Goal: Information Seeking & Learning: Learn about a topic

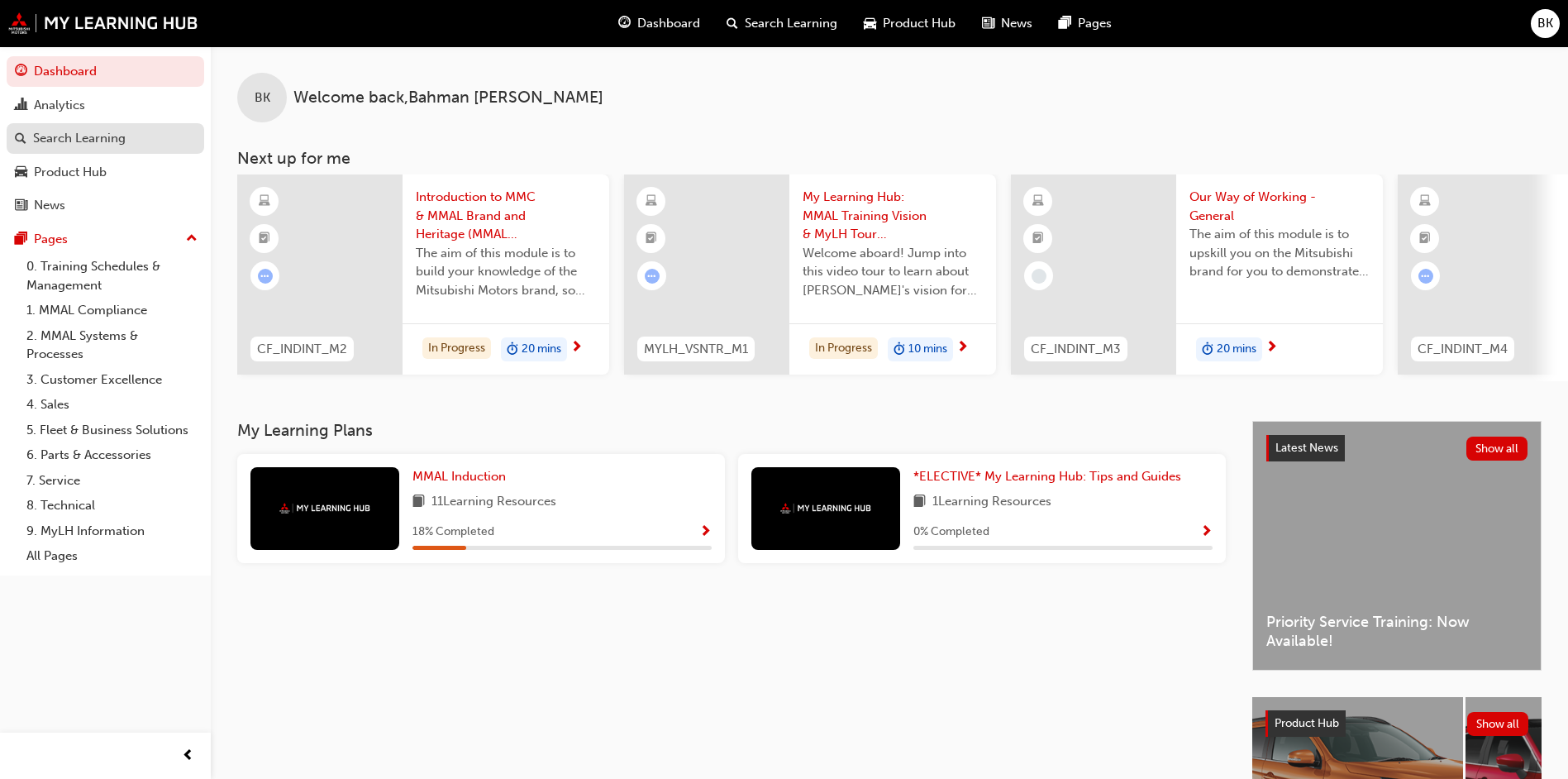
click at [97, 135] on div "Search Learning" at bounding box center [79, 138] width 93 height 19
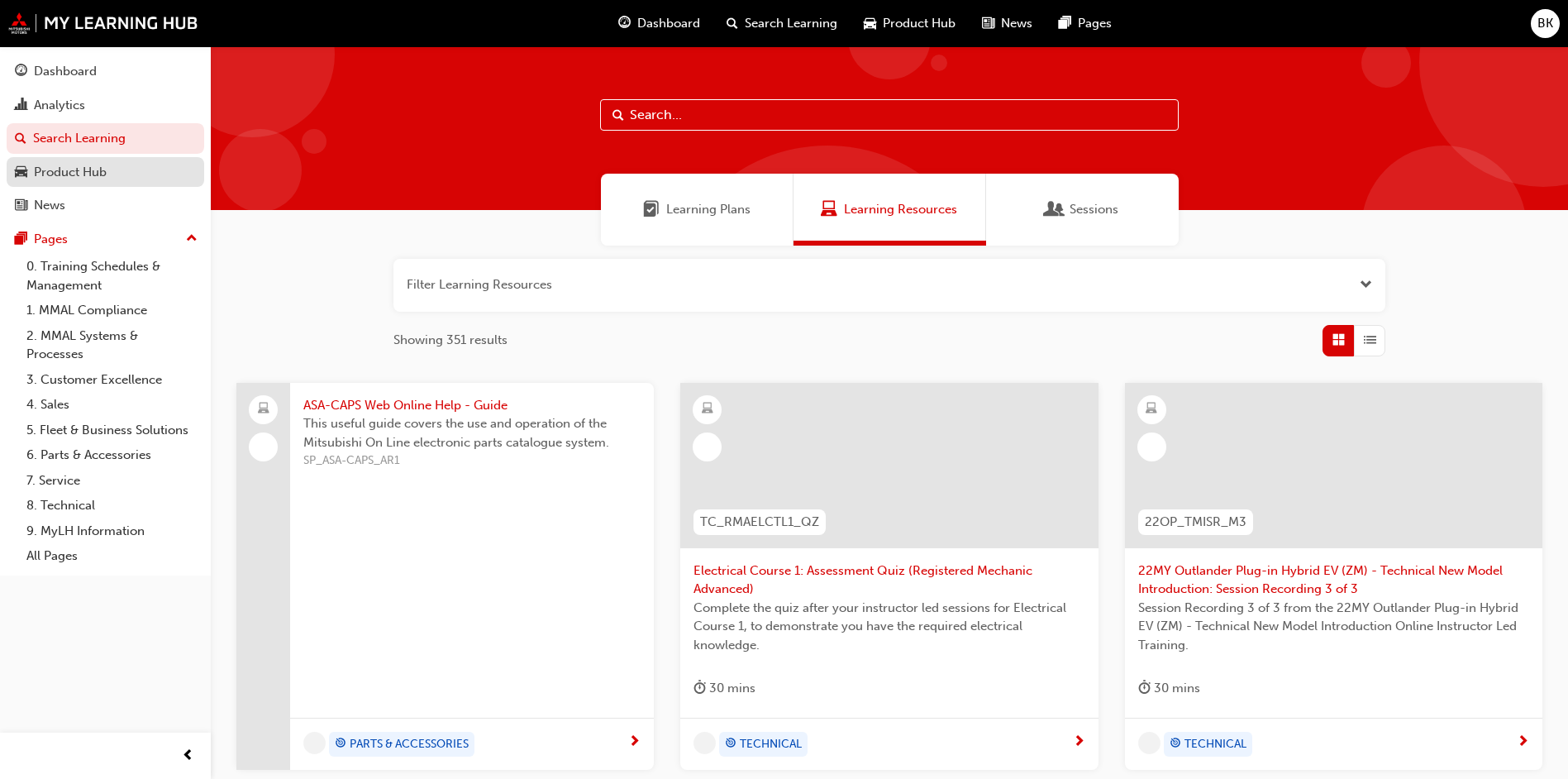
click at [88, 166] on div "Product Hub" at bounding box center [70, 172] width 73 height 19
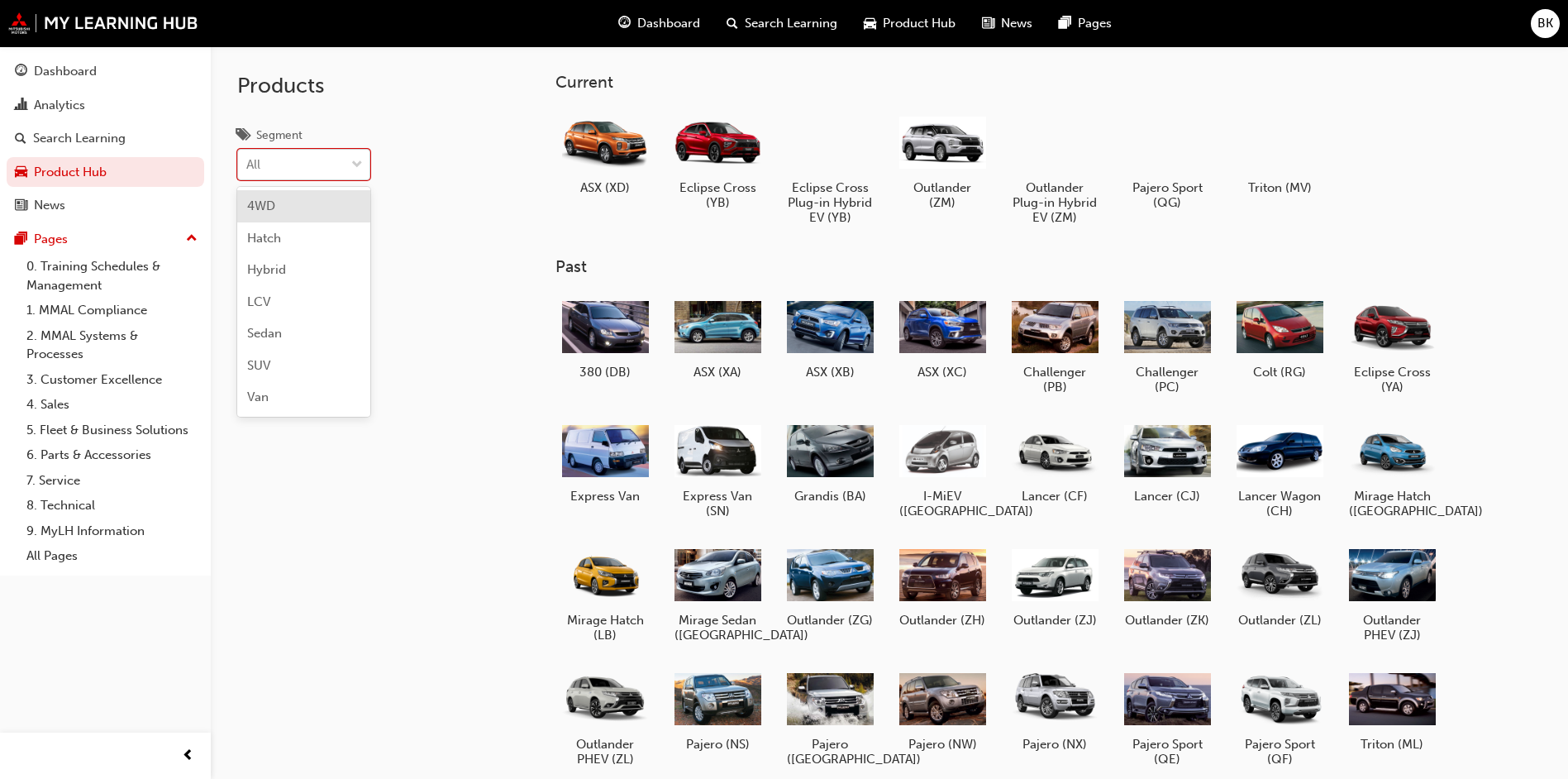
click at [341, 164] on div "All" at bounding box center [291, 165] width 106 height 29
click at [248, 164] on input "Segment option 4WD focused, 1 of 7. 7 results available. Use Up and Down to cho…" at bounding box center [247, 164] width 2 height 14
click at [426, 225] on div "Products Segment option 4WD focused, 1 of 7. 7 results available. Use Up and Do…" at bounding box center [346, 435] width 271 height 779
